Goal: Find specific page/section: Find specific page/section

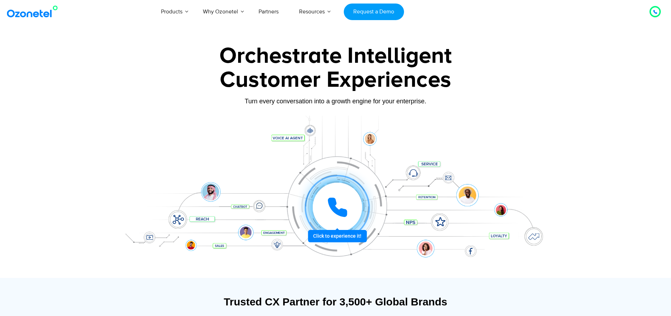
scroll to position [0, 0]
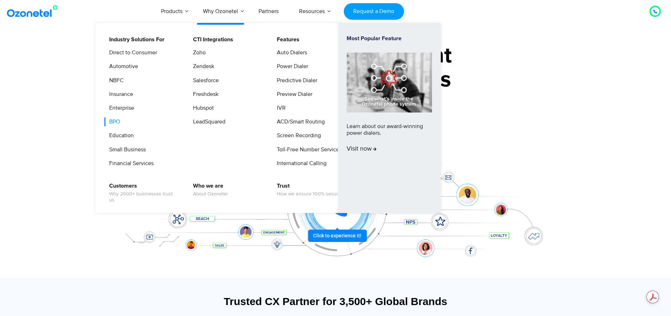
click at [114, 122] on link "BPO" at bounding box center [113, 121] width 17 height 9
